Goal: Transaction & Acquisition: Purchase product/service

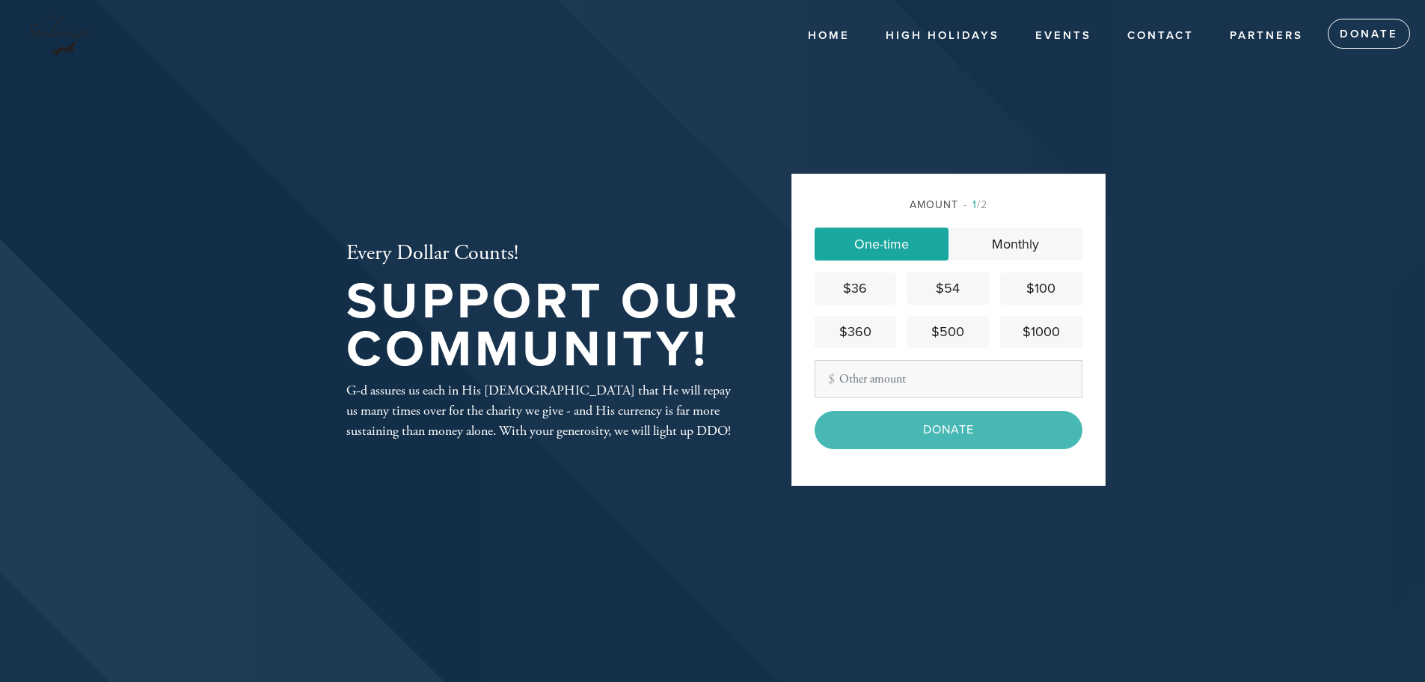
click at [878, 288] on div "$36" at bounding box center [856, 288] width 70 height 20
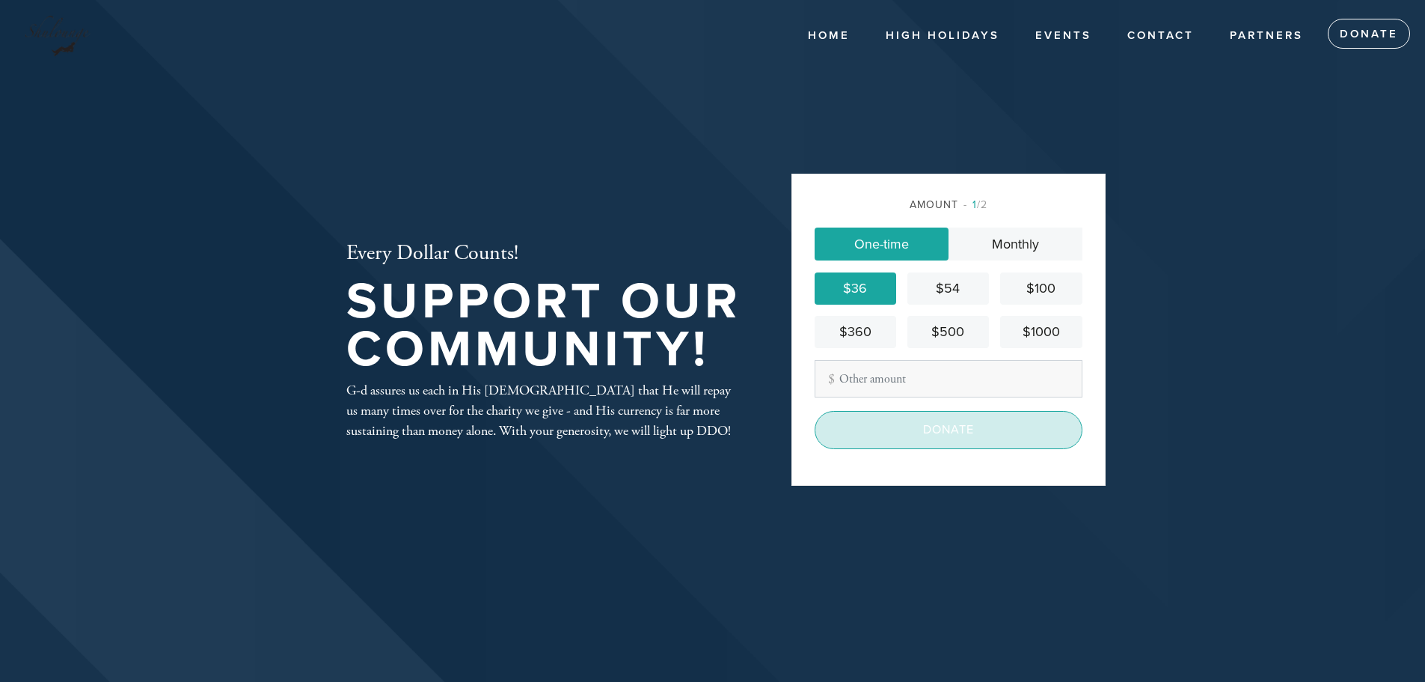
click at [920, 441] on input "Donate" at bounding box center [949, 429] width 268 height 37
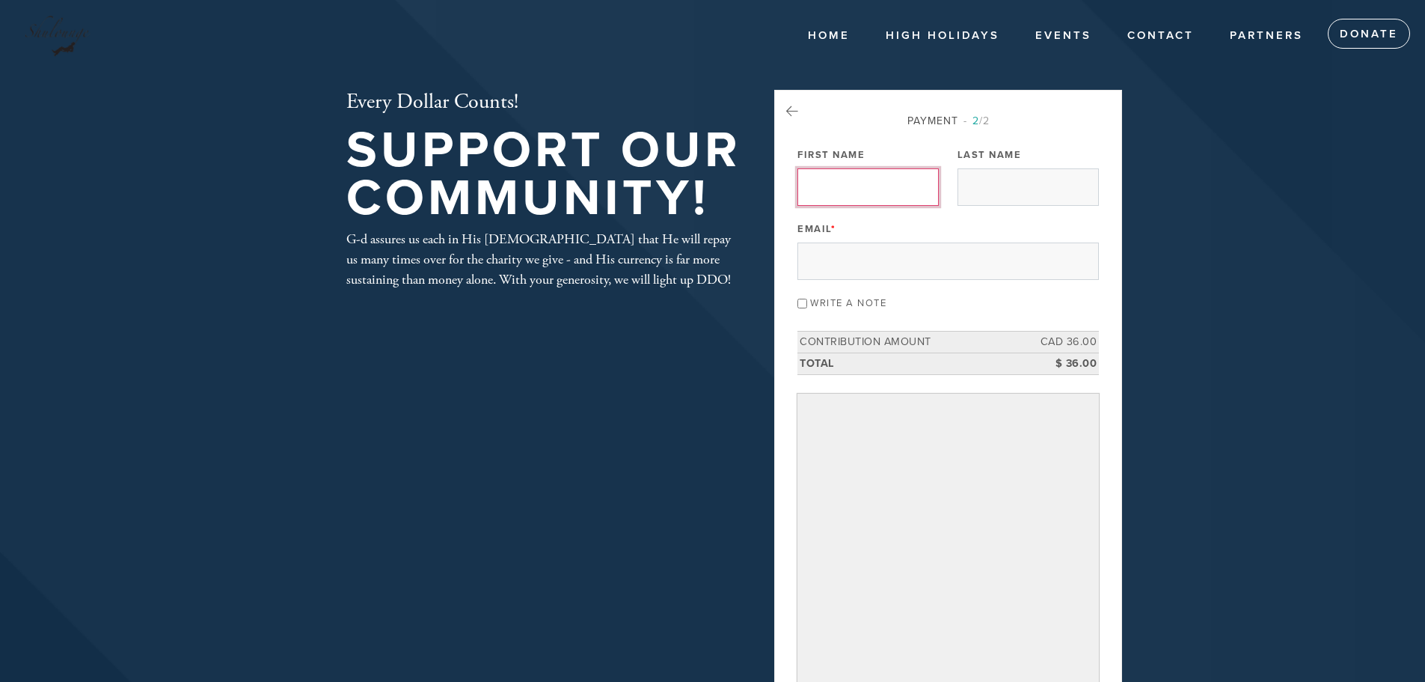
click at [895, 191] on input "First Name" at bounding box center [868, 186] width 141 height 37
click at [910, 192] on input "First Name" at bounding box center [868, 186] width 141 height 37
type input "[PERSON_NAME]"
type input "[PERSON_NAME][EMAIL_ADDRESS][DOMAIN_NAME]"
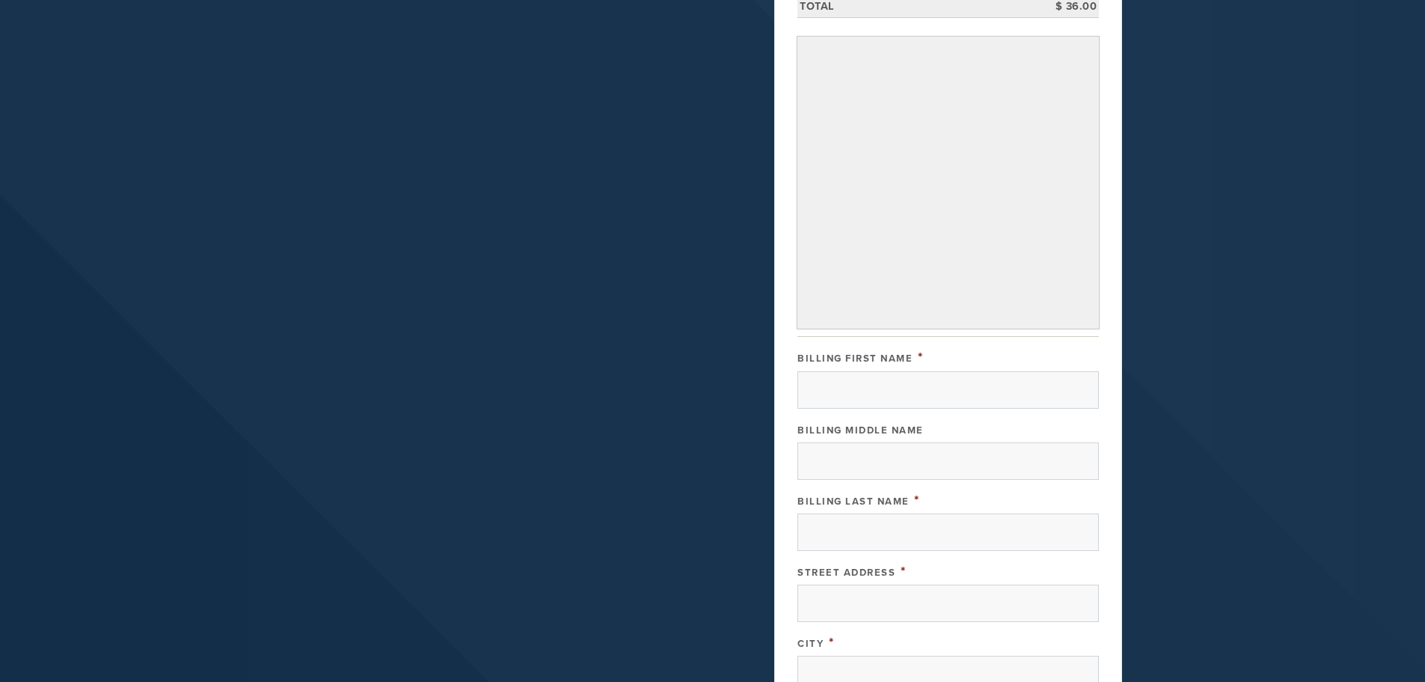
scroll to position [356, 0]
click at [1037, 388] on input "Billing First Name" at bounding box center [949, 390] width 302 height 37
type input "[PERSON_NAME]"
type input "[STREET_ADDRESS]"
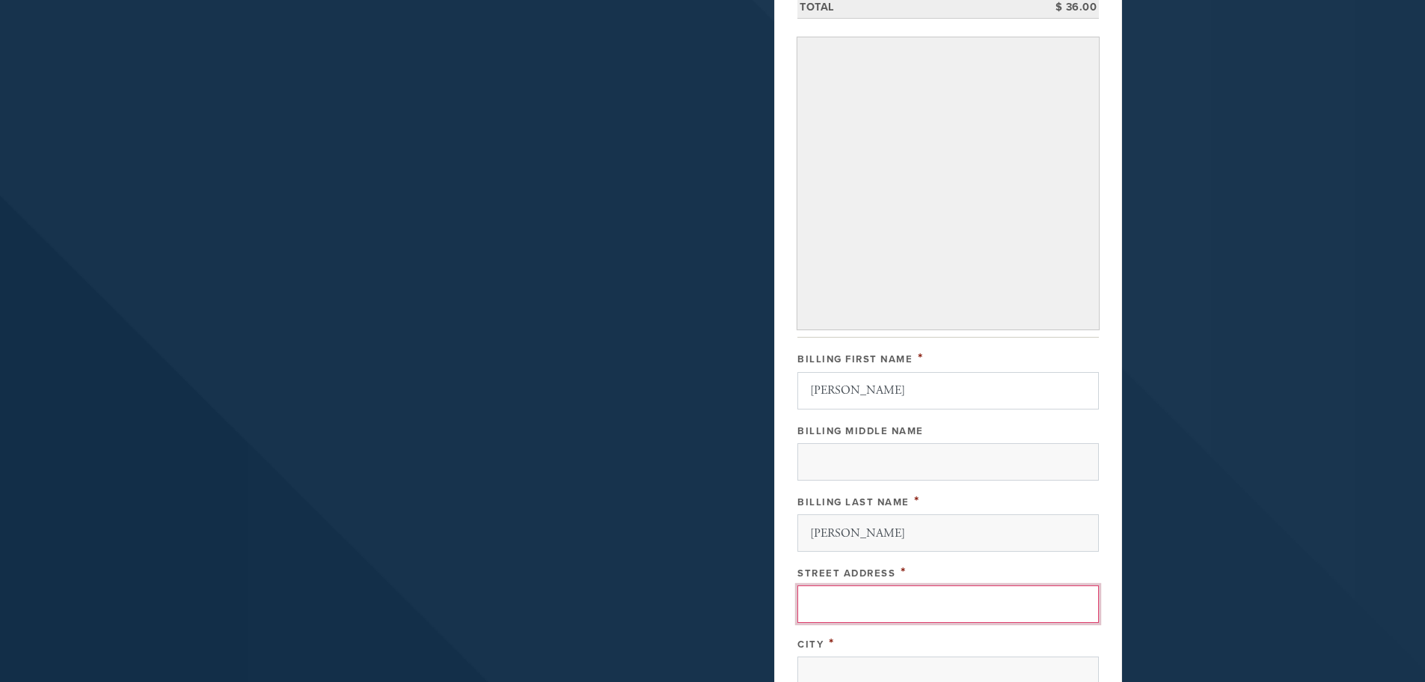
type input "Cote-St-Luc"
type input "[GEOGRAPHIC_DATA]"
type input "H4W3G3"
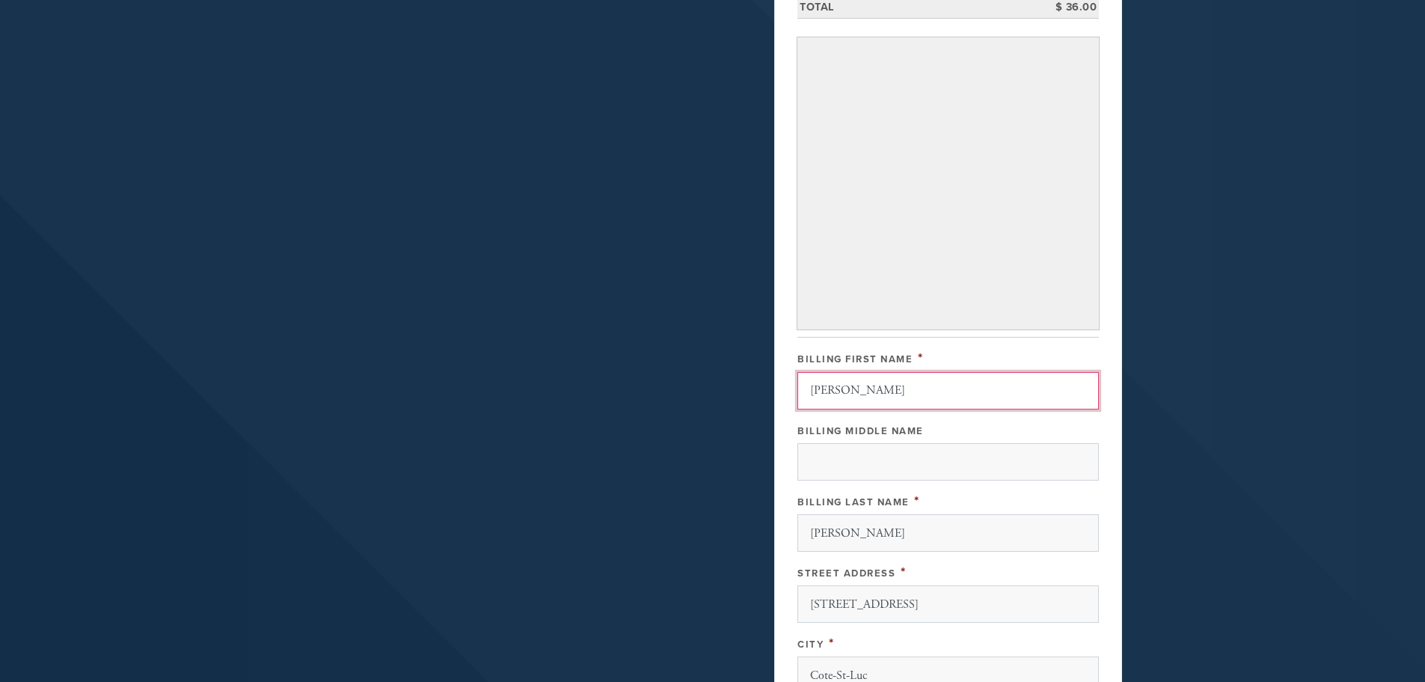
scroll to position [726, 0]
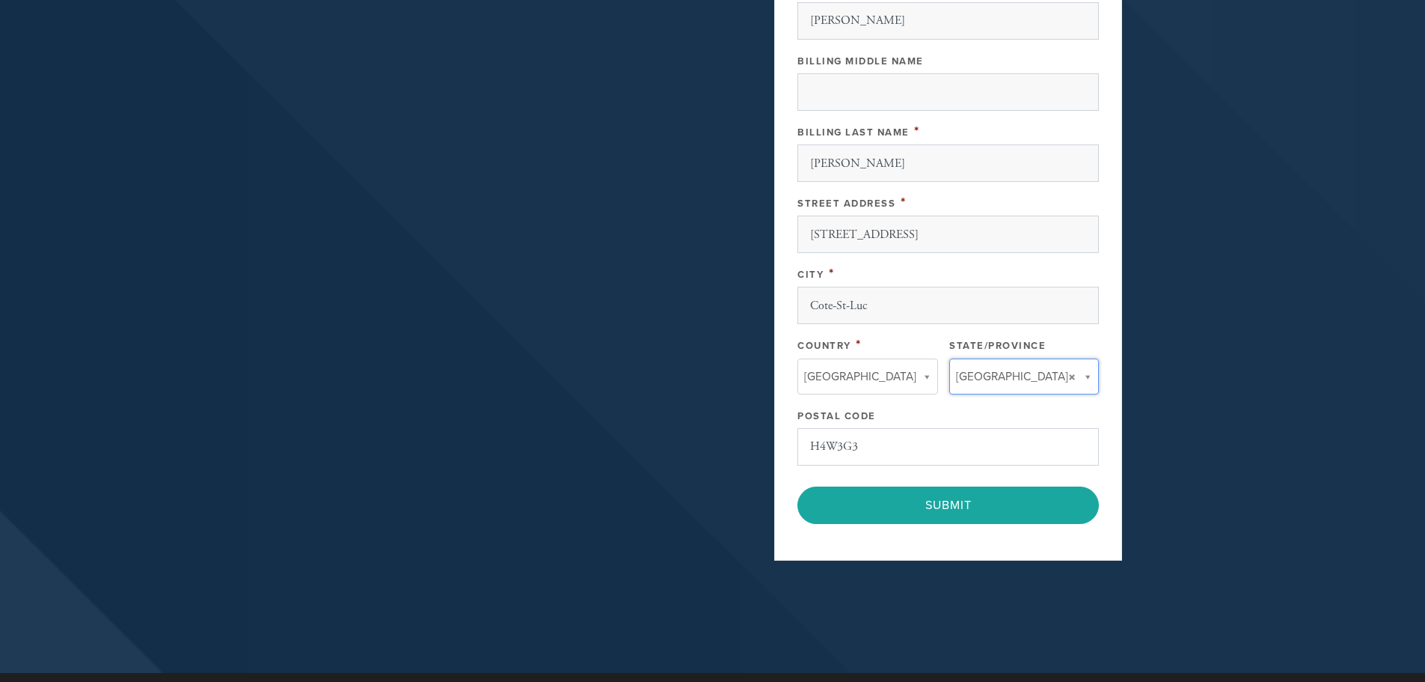
type input "[GEOGRAPHIC_DATA]"
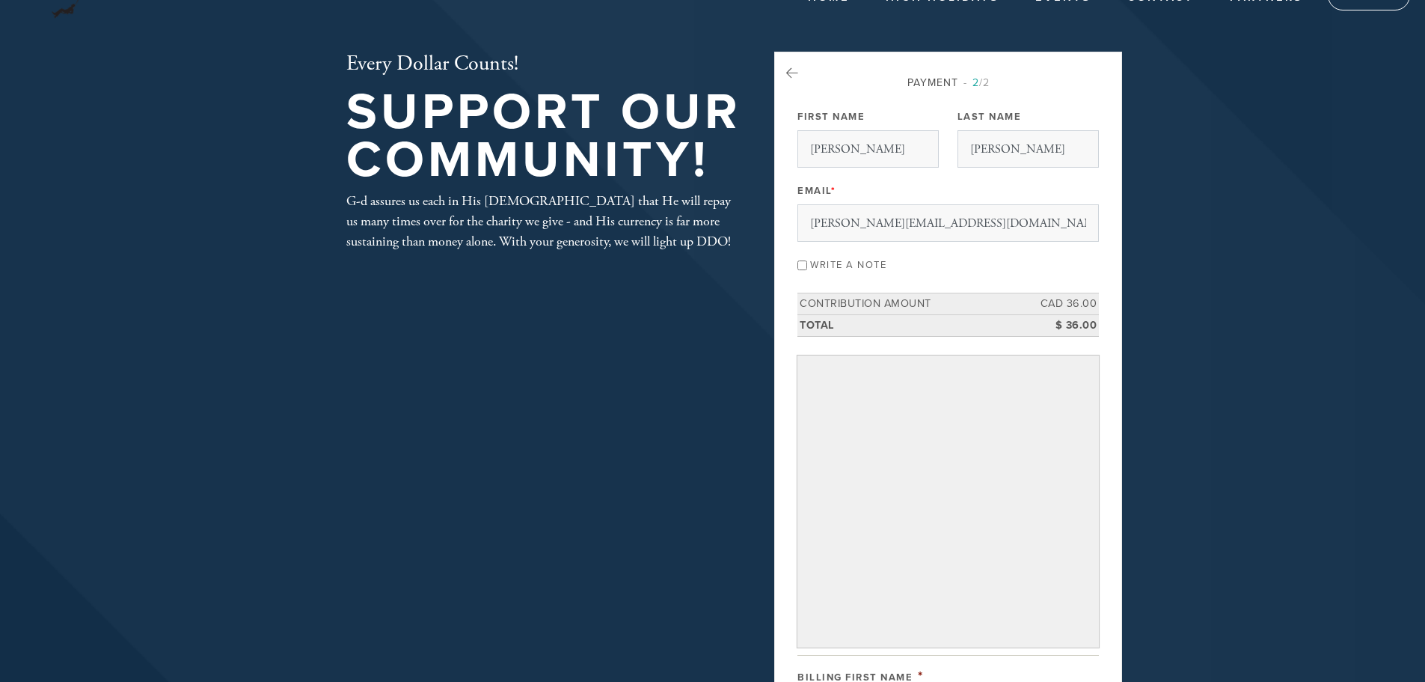
scroll to position [0, 0]
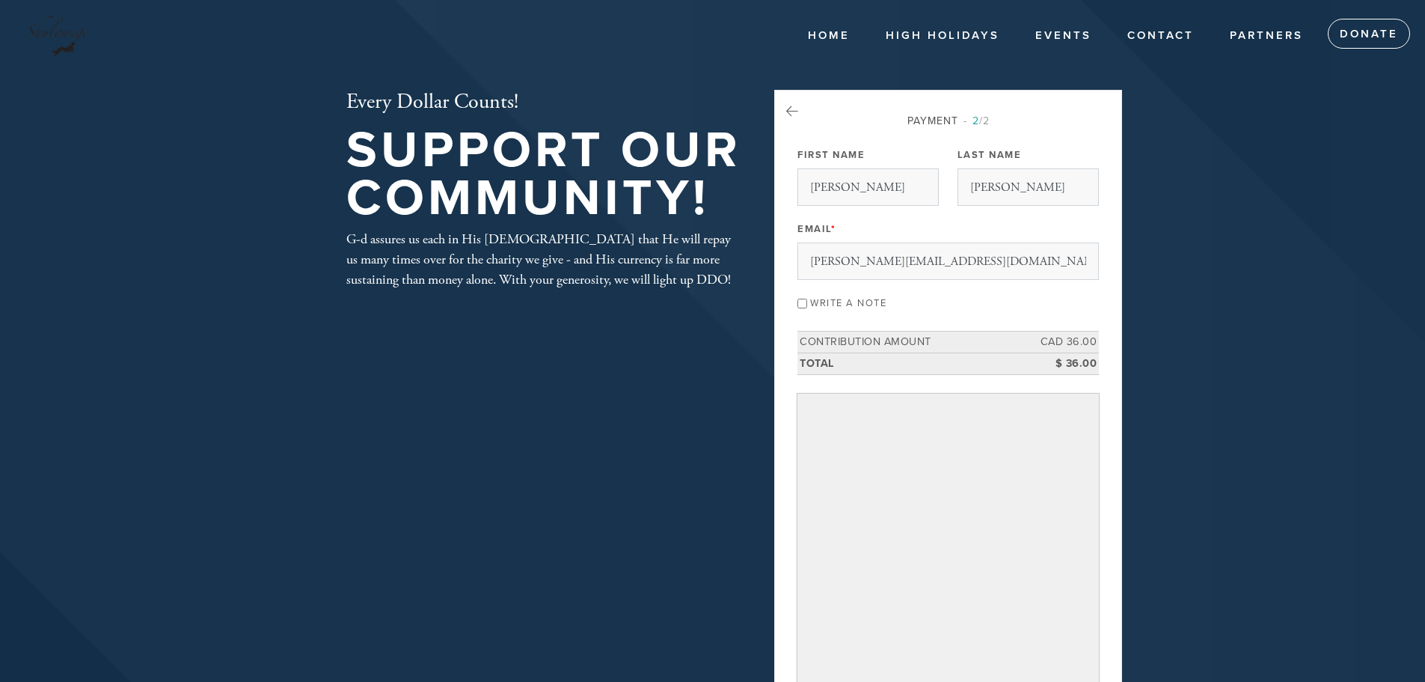
click at [807, 302] on input "Write a note" at bounding box center [803, 304] width 10 height 10
checkbox input "true"
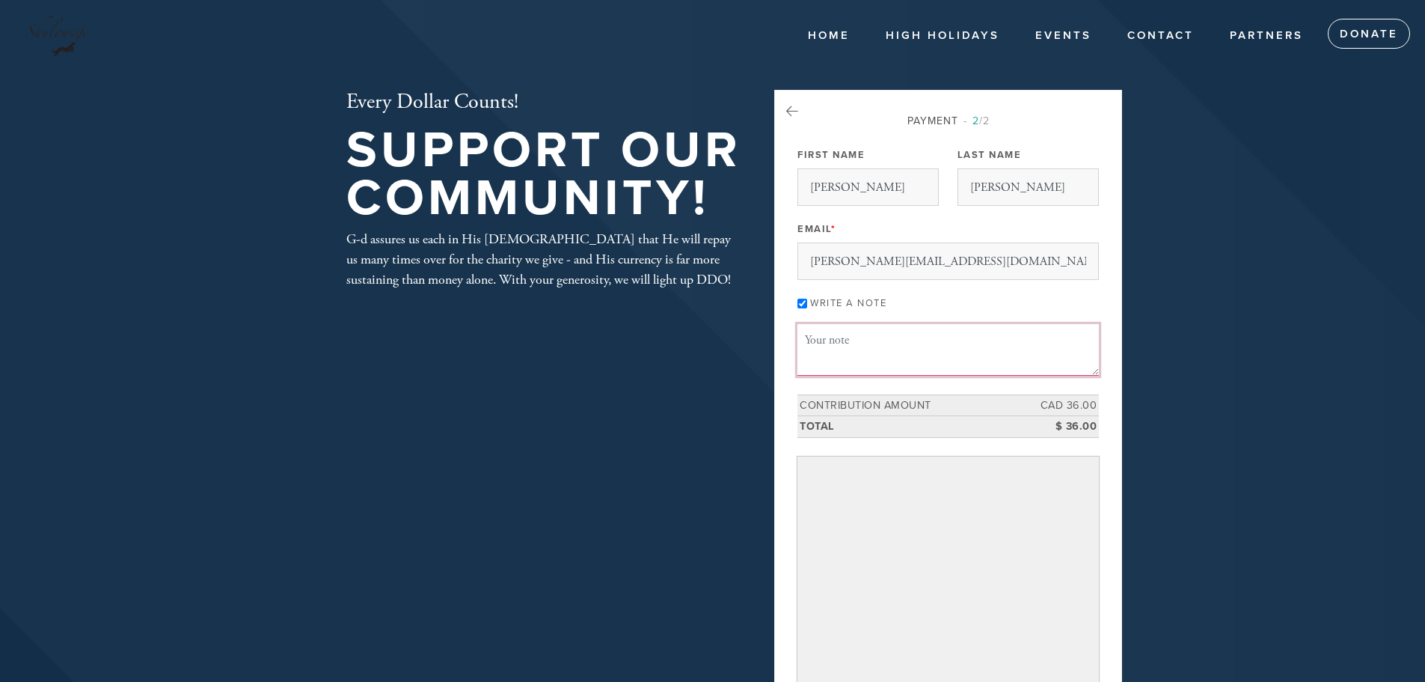
click at [854, 349] on textarea "Message or dedication" at bounding box center [949, 349] width 302 height 51
type textarea "Tzom Gedalia 5786"
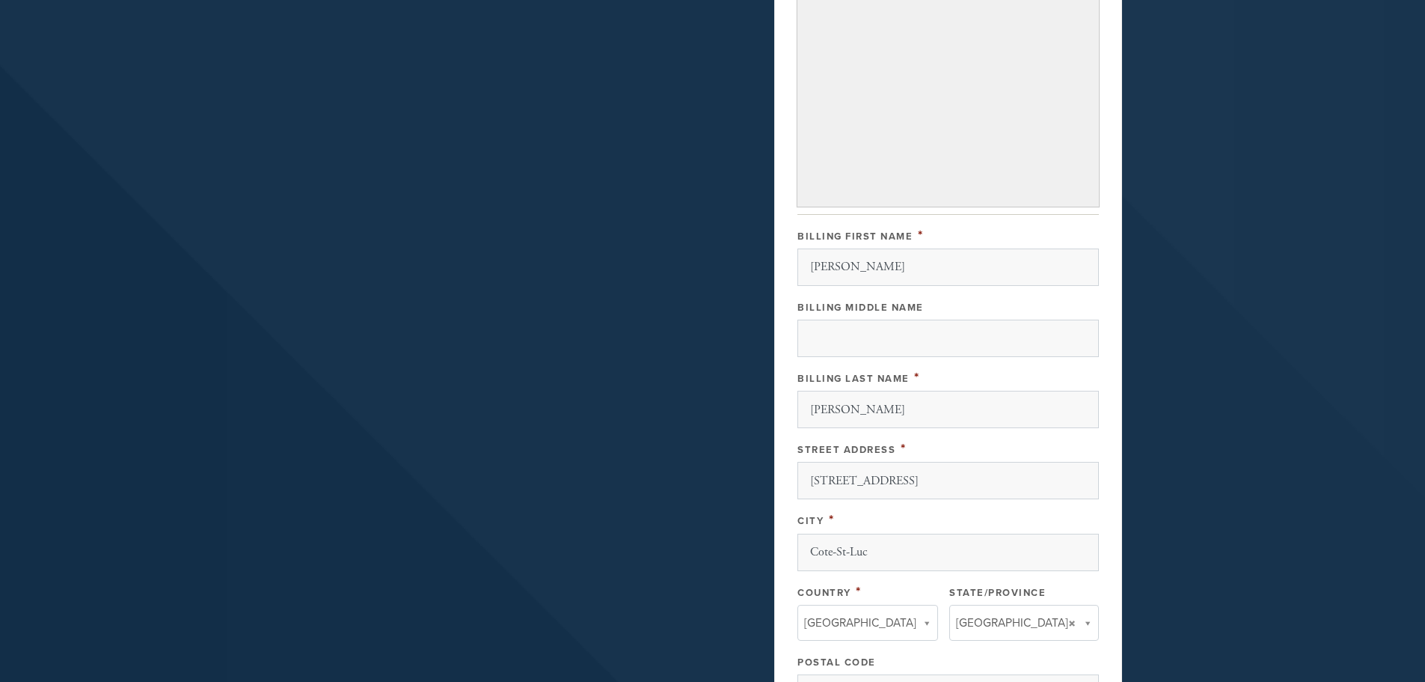
scroll to position [939, 0]
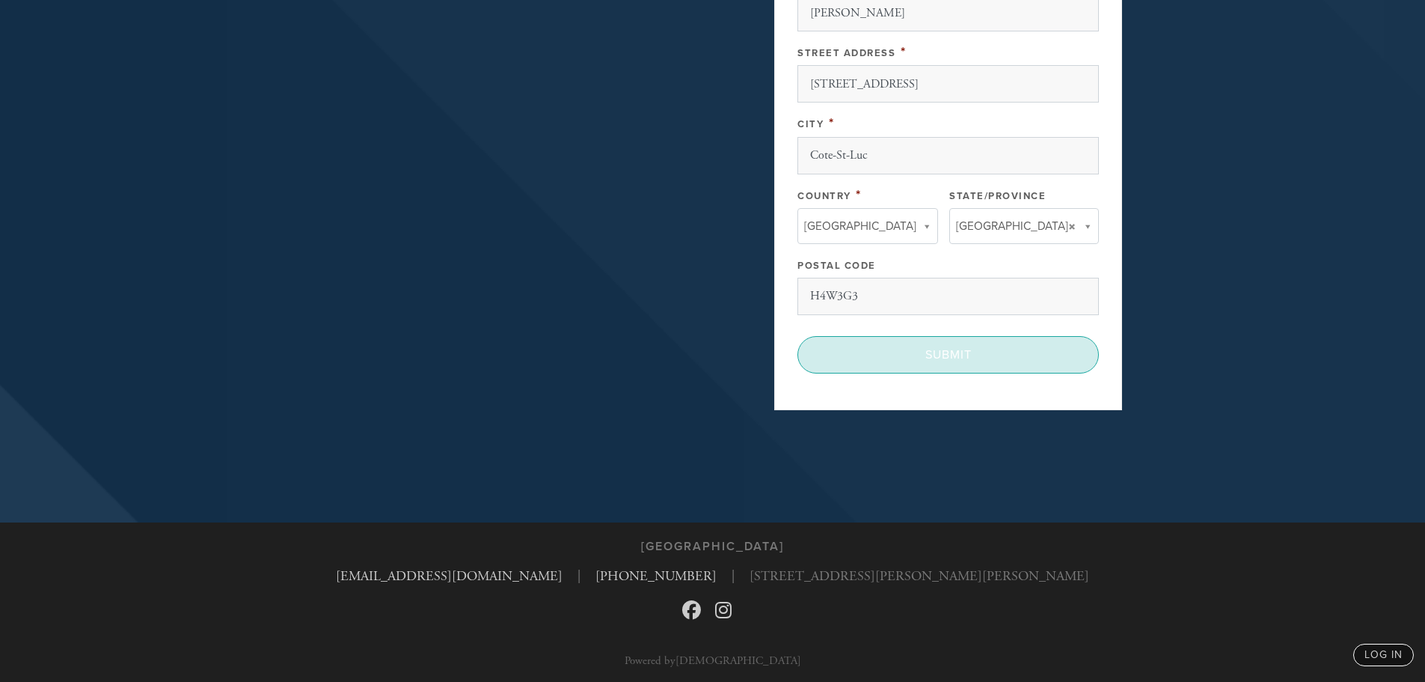
click at [981, 340] on input "Submit" at bounding box center [949, 354] width 302 height 37
